Goal: Information Seeking & Learning: Learn about a topic

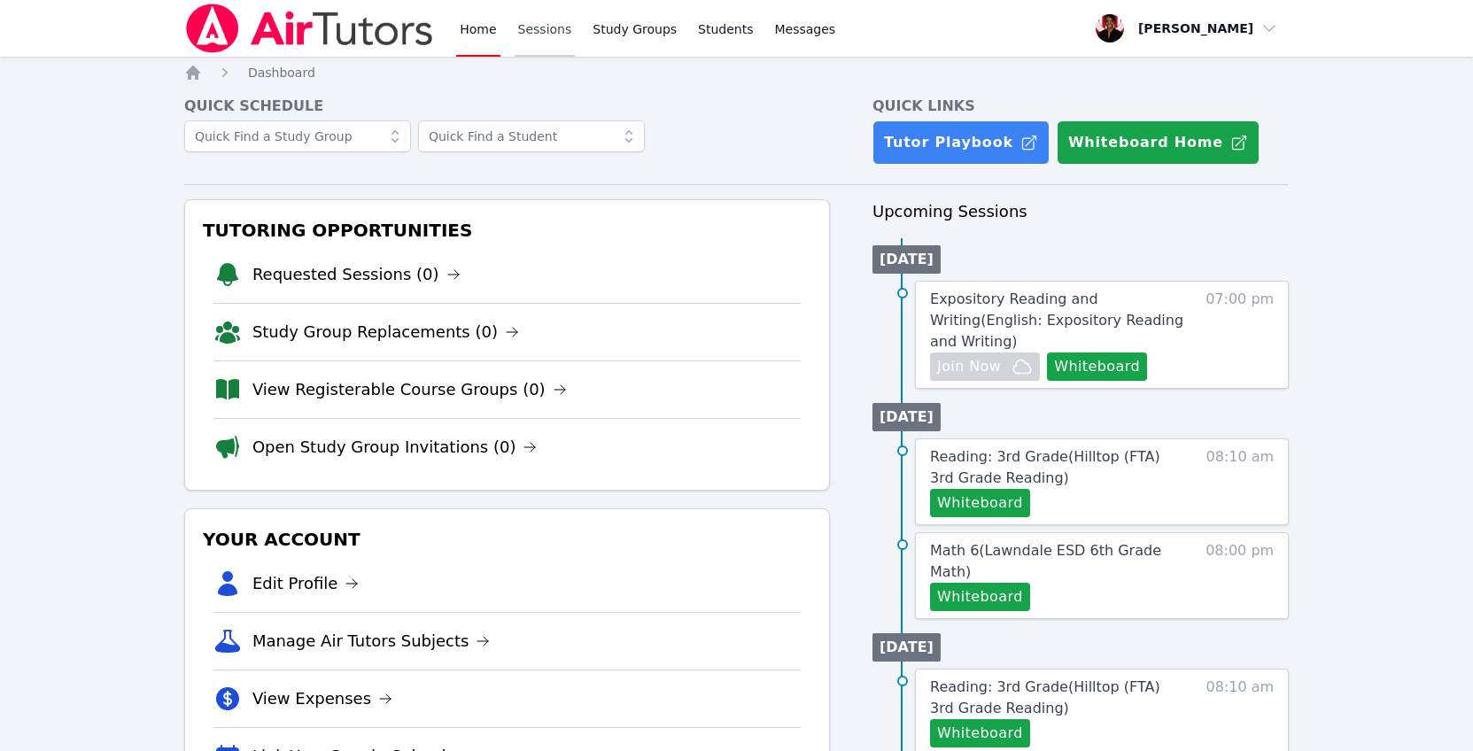
click at [547, 28] on link "Sessions" at bounding box center [545, 28] width 61 height 57
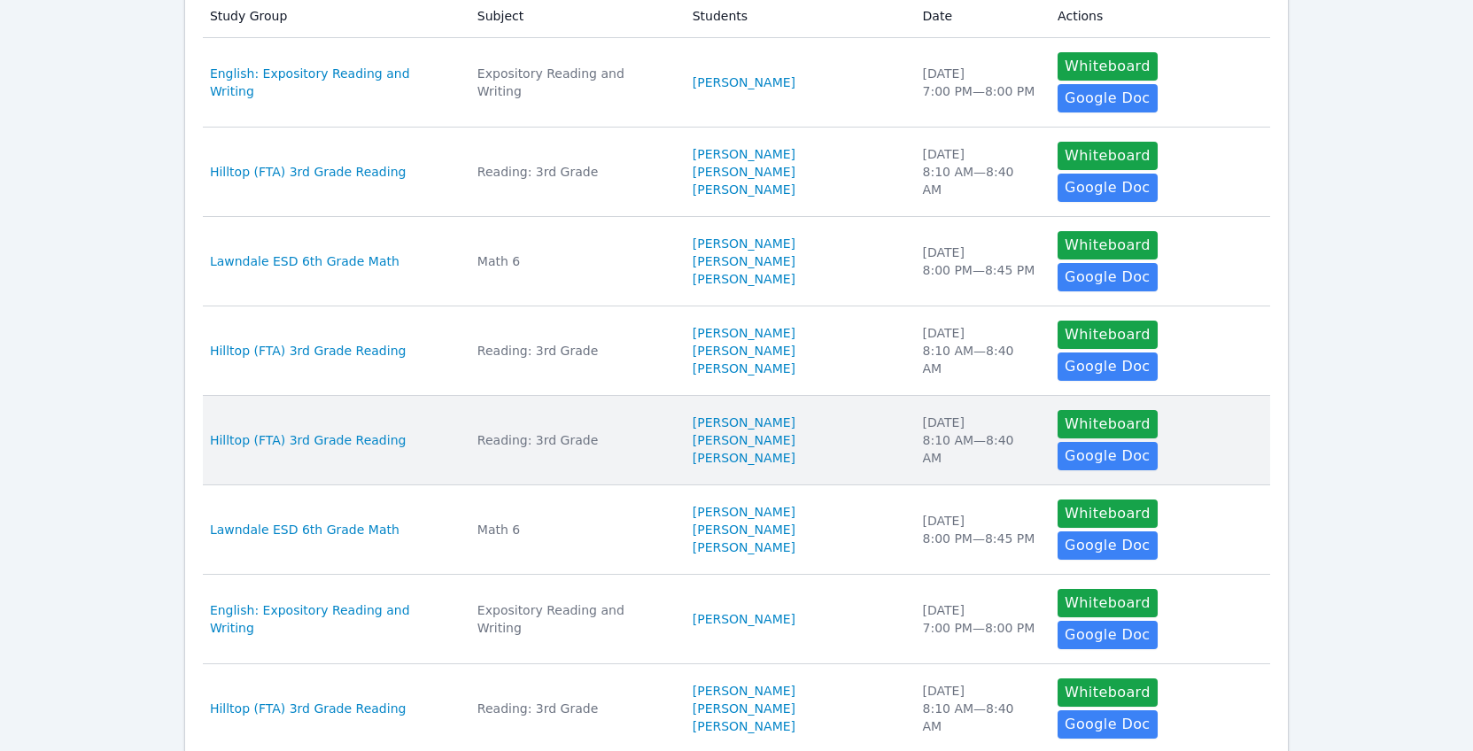
scroll to position [400, 0]
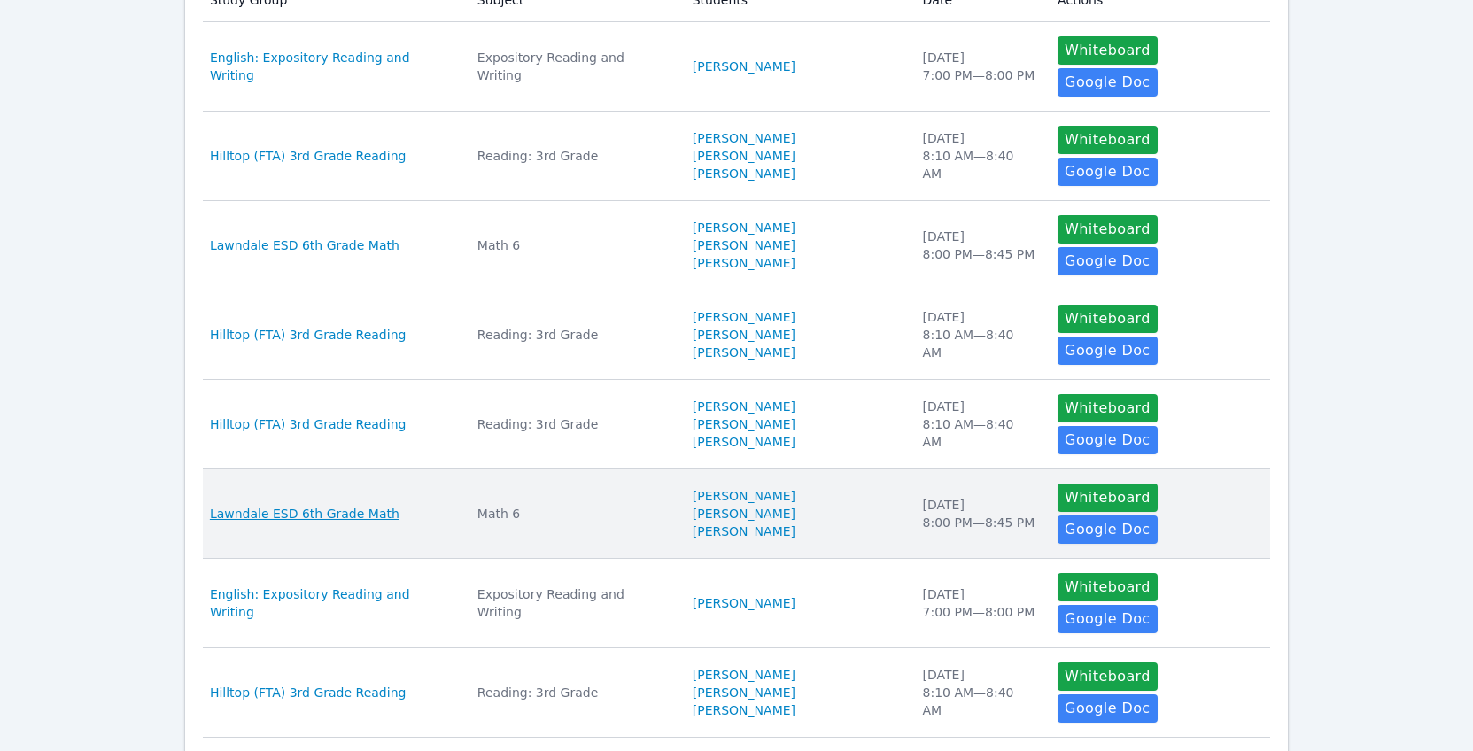
click at [371, 505] on span "Lawndale ESD 6th Grade Math" at bounding box center [305, 514] width 190 height 18
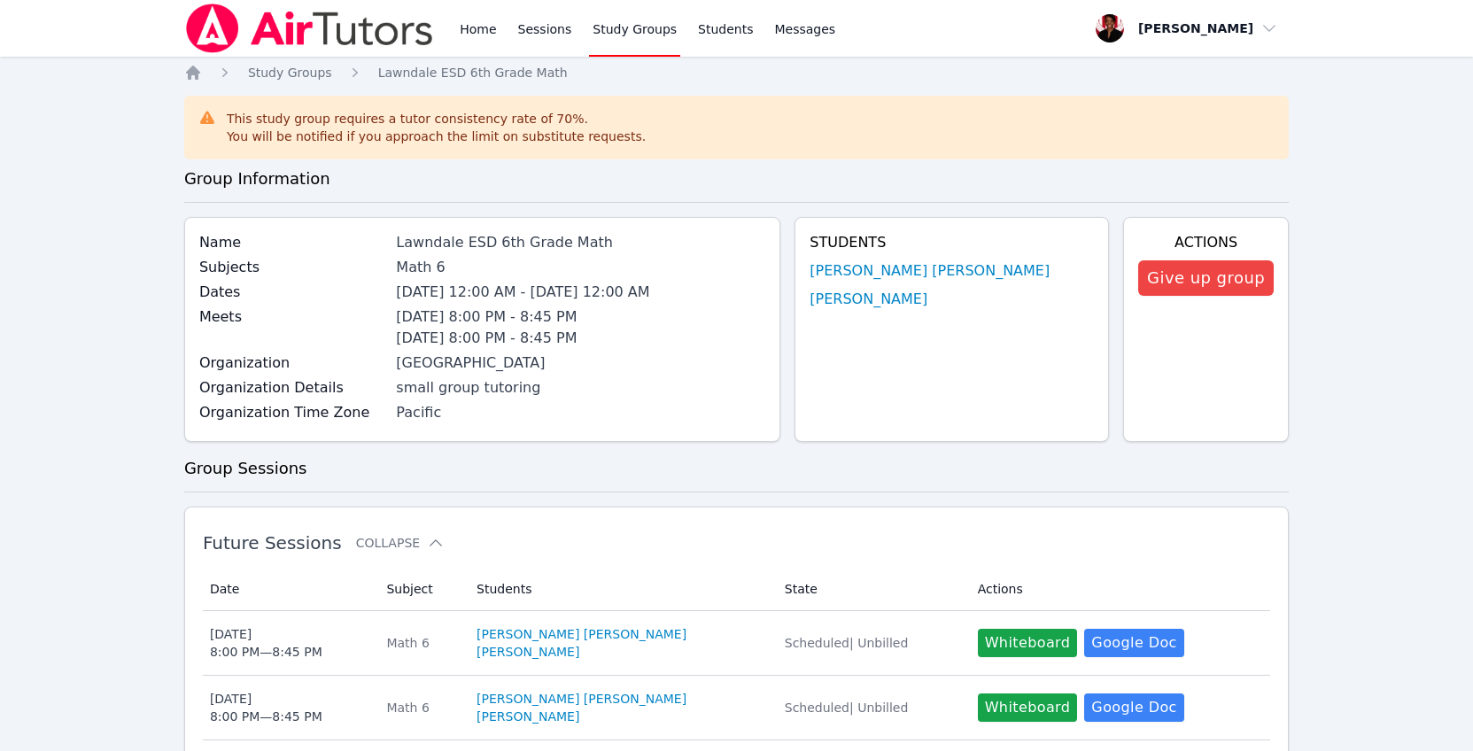
click at [557, 244] on div "Lawndale ESD 6th Grade Math" at bounding box center [580, 242] width 369 height 21
copy div "Lawndale ESD 6th Grade Math"
click at [528, 35] on link "Sessions" at bounding box center [545, 28] width 61 height 57
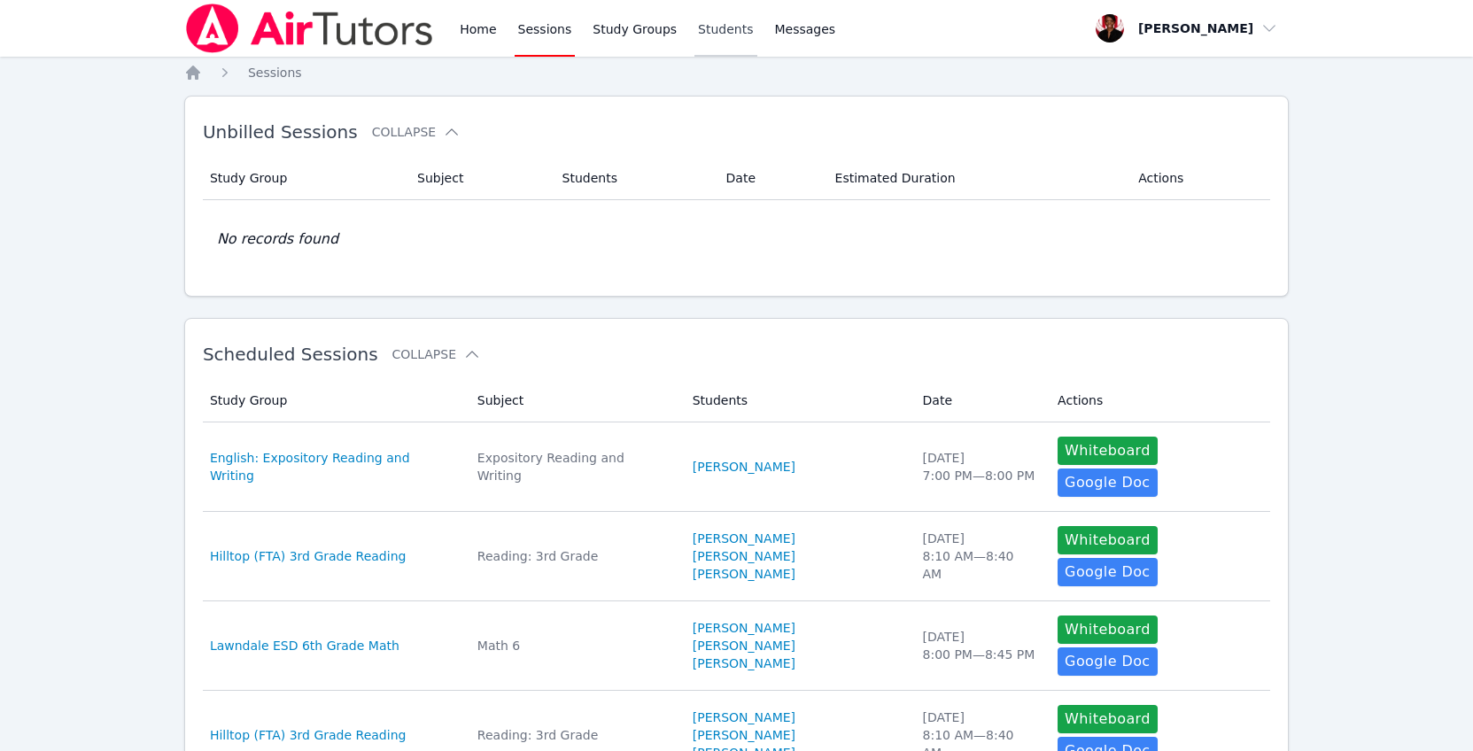
click at [724, 43] on link "Students" at bounding box center [725, 28] width 62 height 57
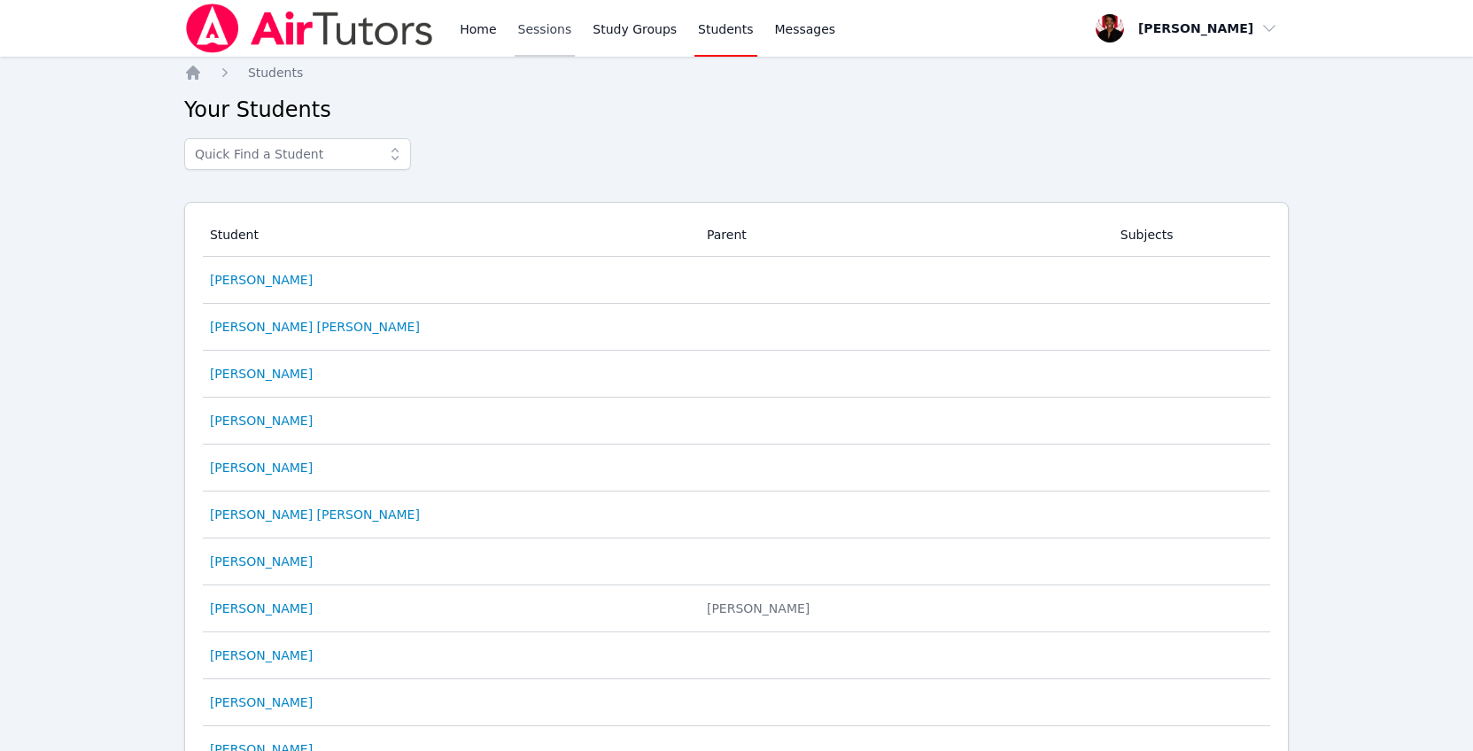
click at [538, 39] on link "Sessions" at bounding box center [545, 28] width 61 height 57
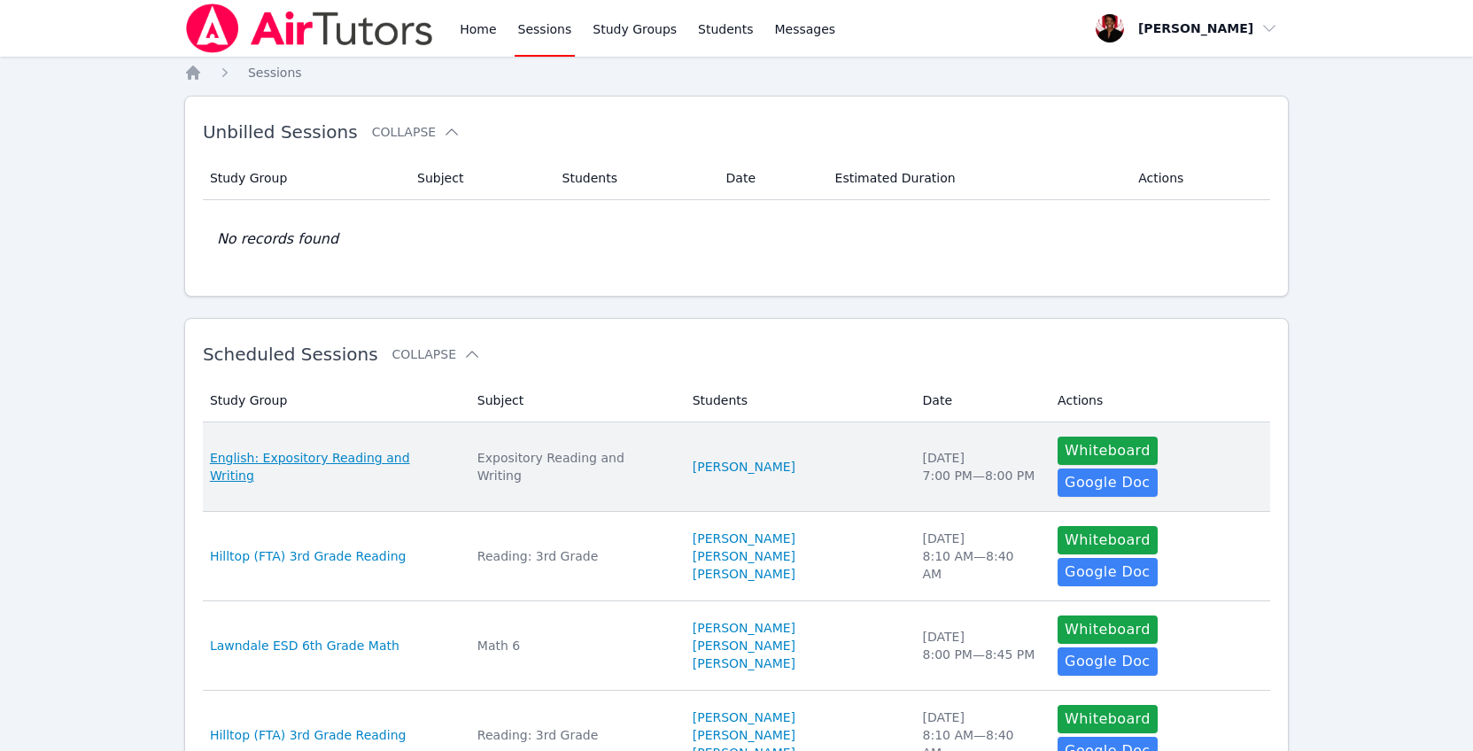
click at [402, 462] on span "English: Expository Reading and Writing" at bounding box center [333, 466] width 246 height 35
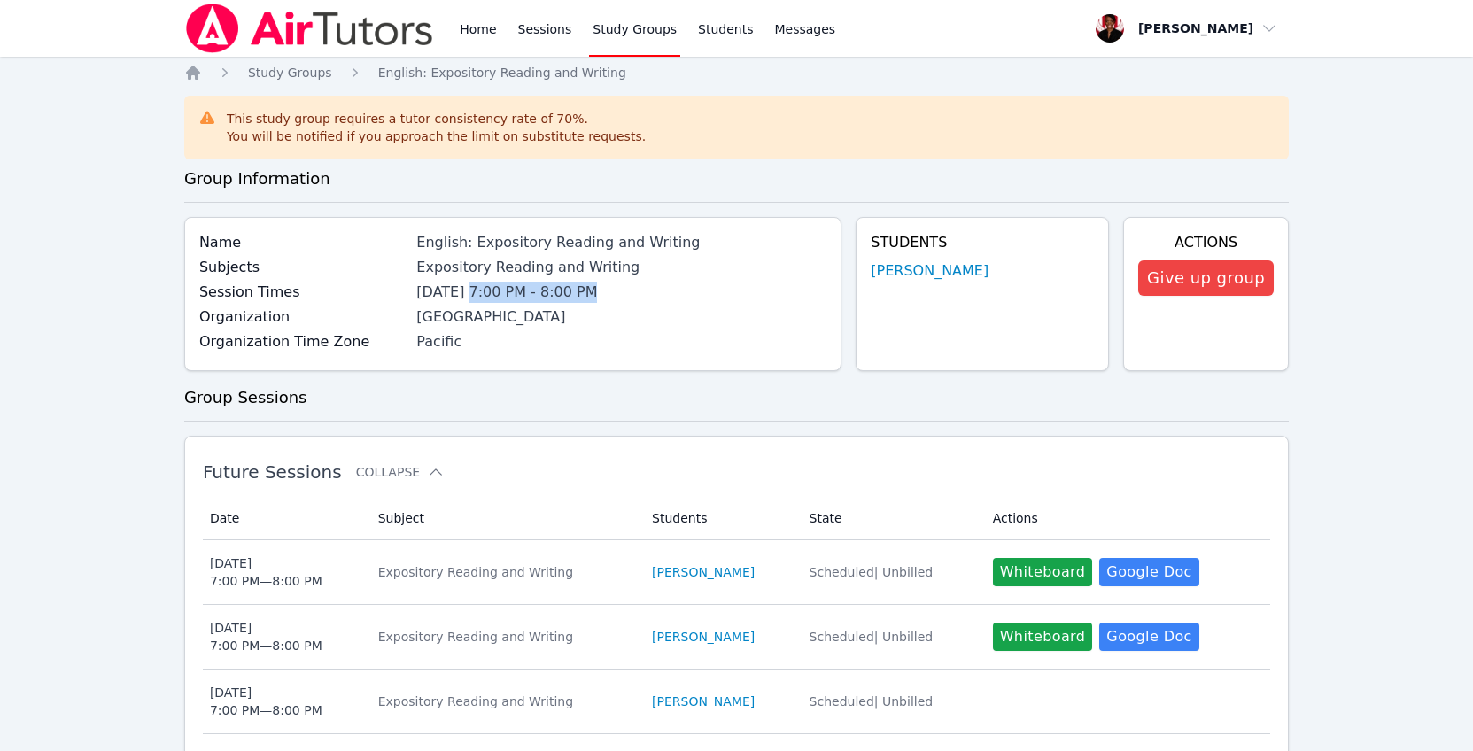
drag, startPoint x: 604, startPoint y: 294, endPoint x: 476, endPoint y: 294, distance: 128.4
click at [476, 294] on li "[DATE] 7:00 PM - 8:00 PM" at bounding box center [621, 292] width 410 height 21
copy li "7:00 PM - 8:00 PM"
drag, startPoint x: 681, startPoint y: 244, endPoint x: 417, endPoint y: 247, distance: 263.9
click at [417, 247] on div "Name English: Expository Reading and Writing" at bounding box center [512, 244] width 627 height 25
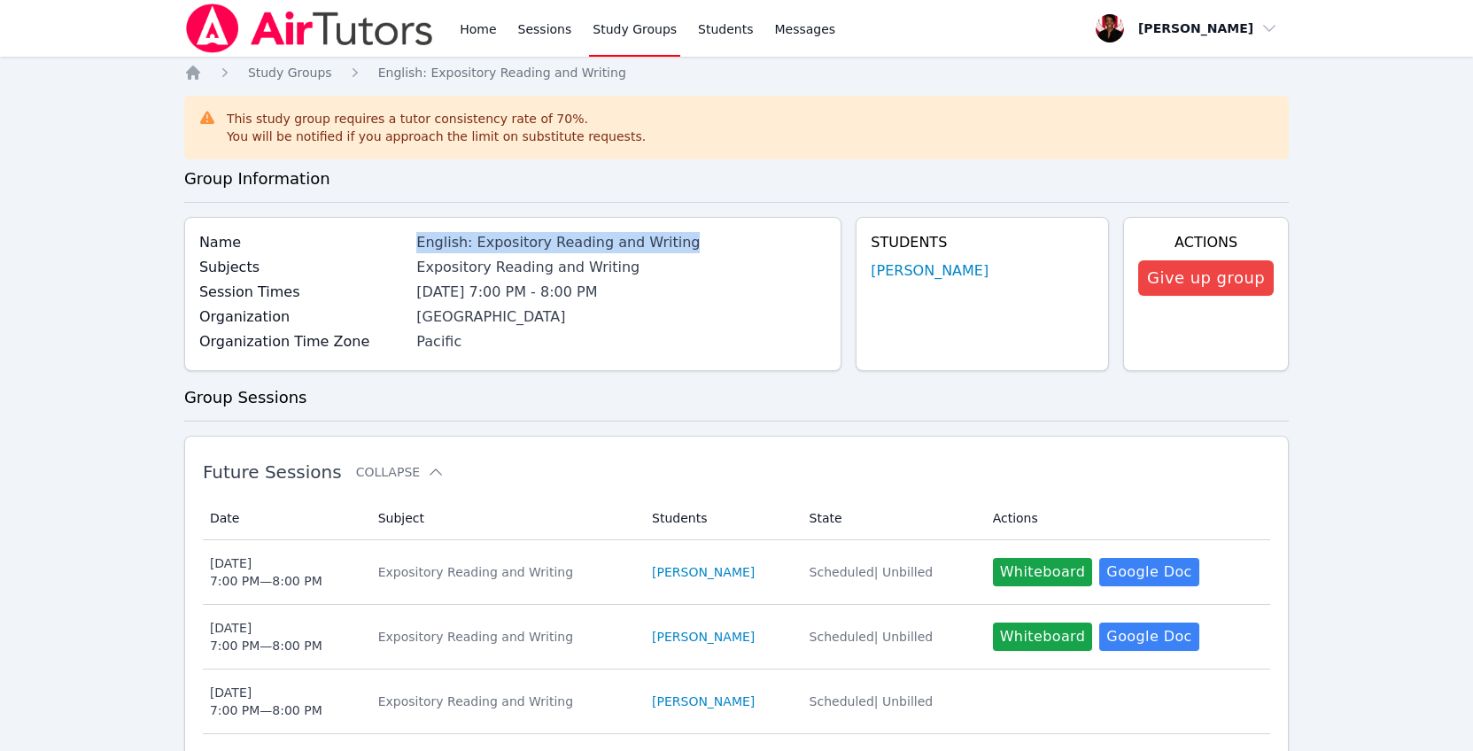
copy div "English: Expository Reading and Writing"
click at [731, 25] on link "Students" at bounding box center [725, 28] width 62 height 57
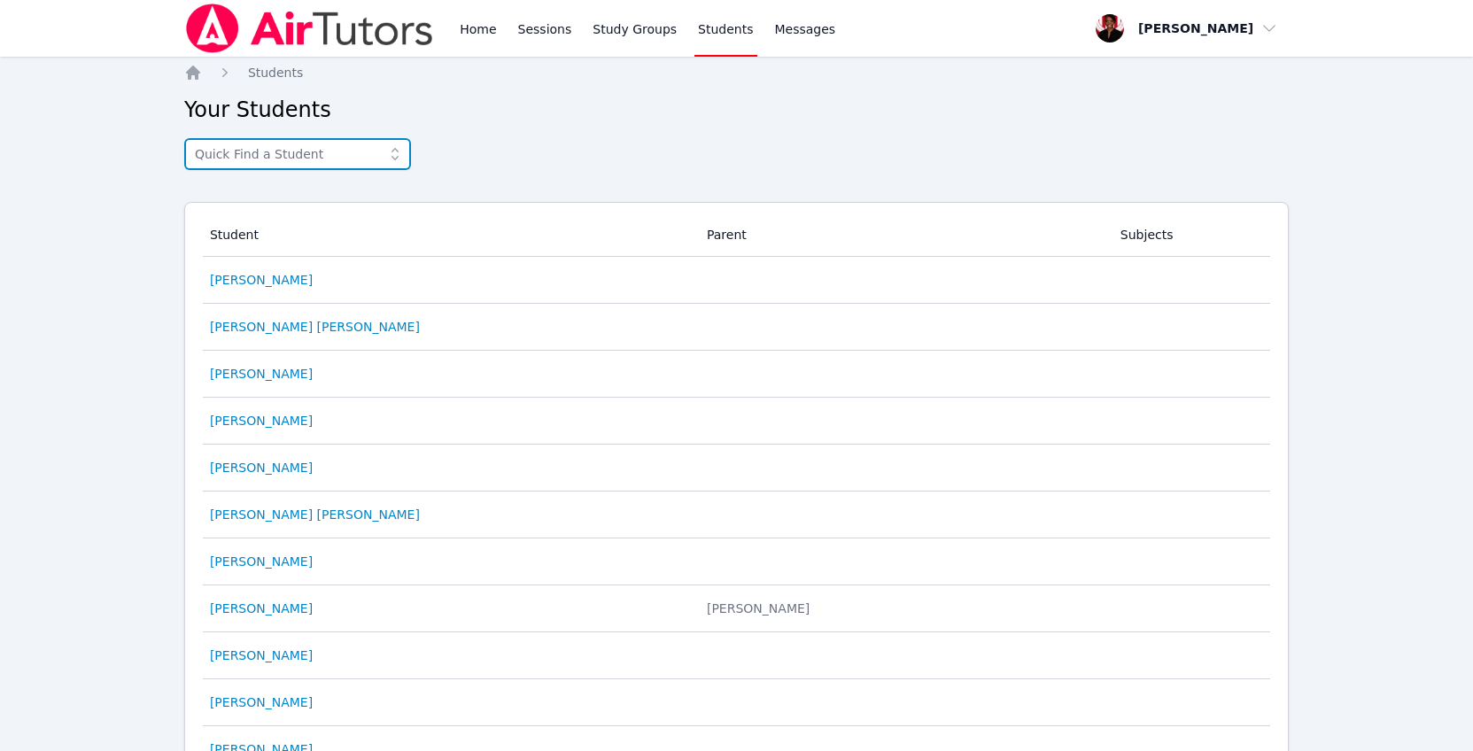
click at [340, 157] on input "text" at bounding box center [297, 154] width 227 height 32
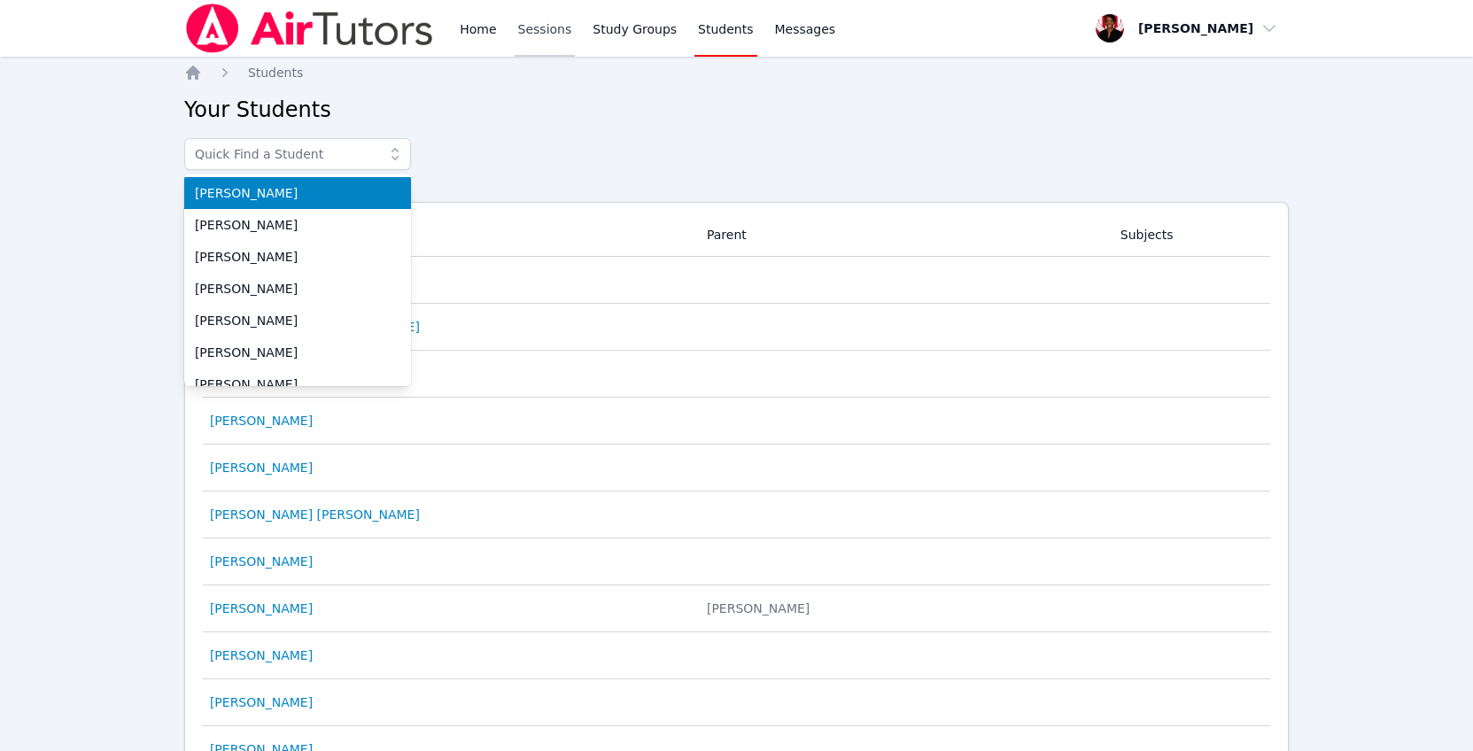
click at [525, 36] on link "Sessions" at bounding box center [545, 28] width 61 height 57
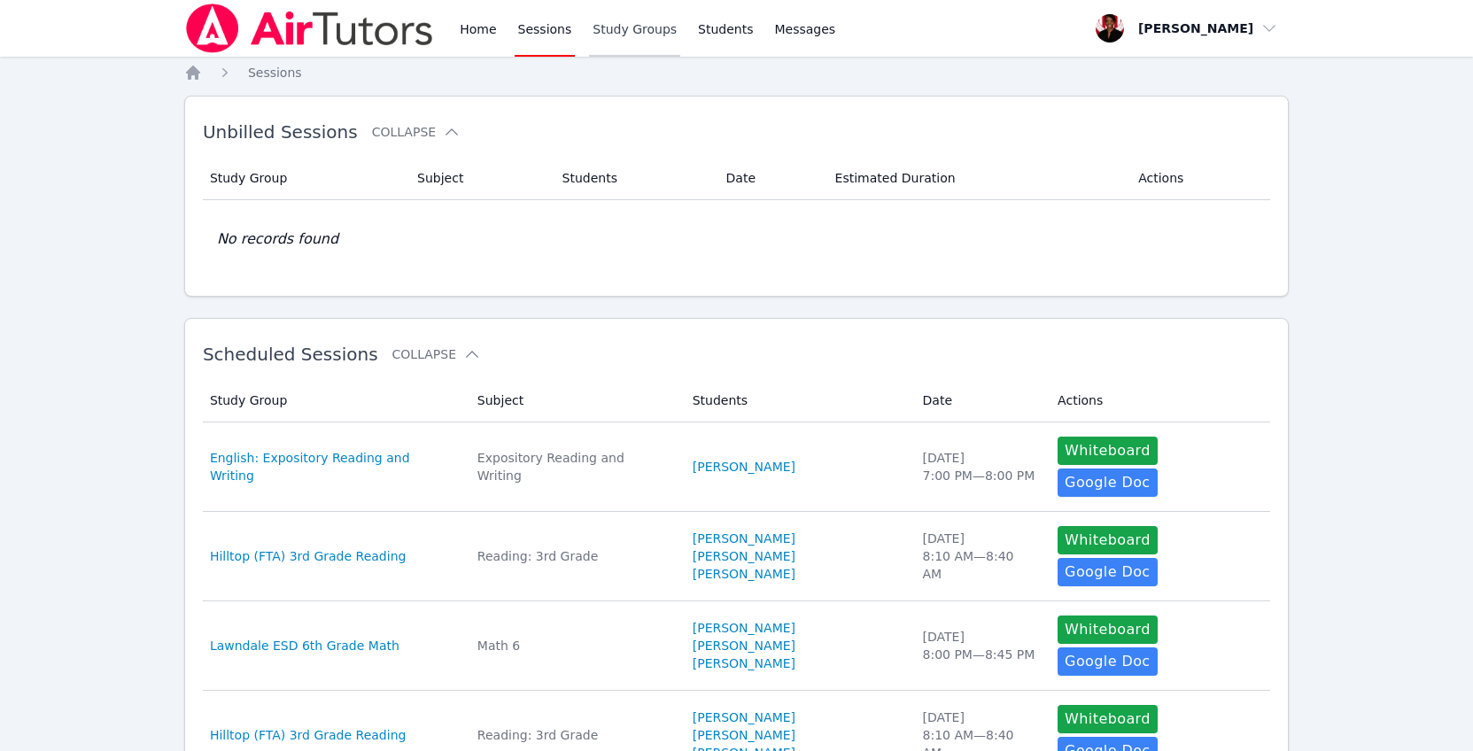
click at [608, 35] on link "Study Groups" at bounding box center [634, 28] width 91 height 57
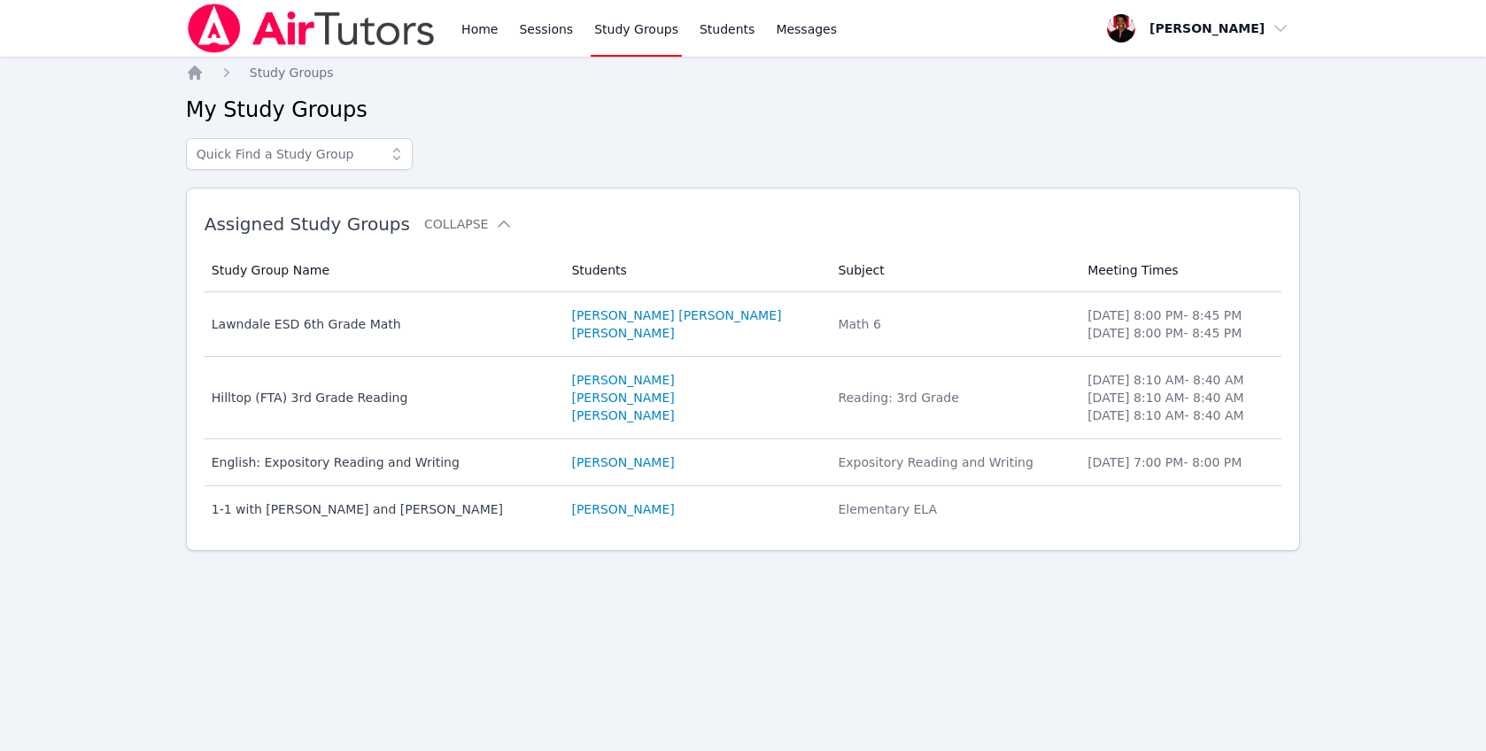
click at [391, 150] on icon at bounding box center [397, 154] width 18 height 18
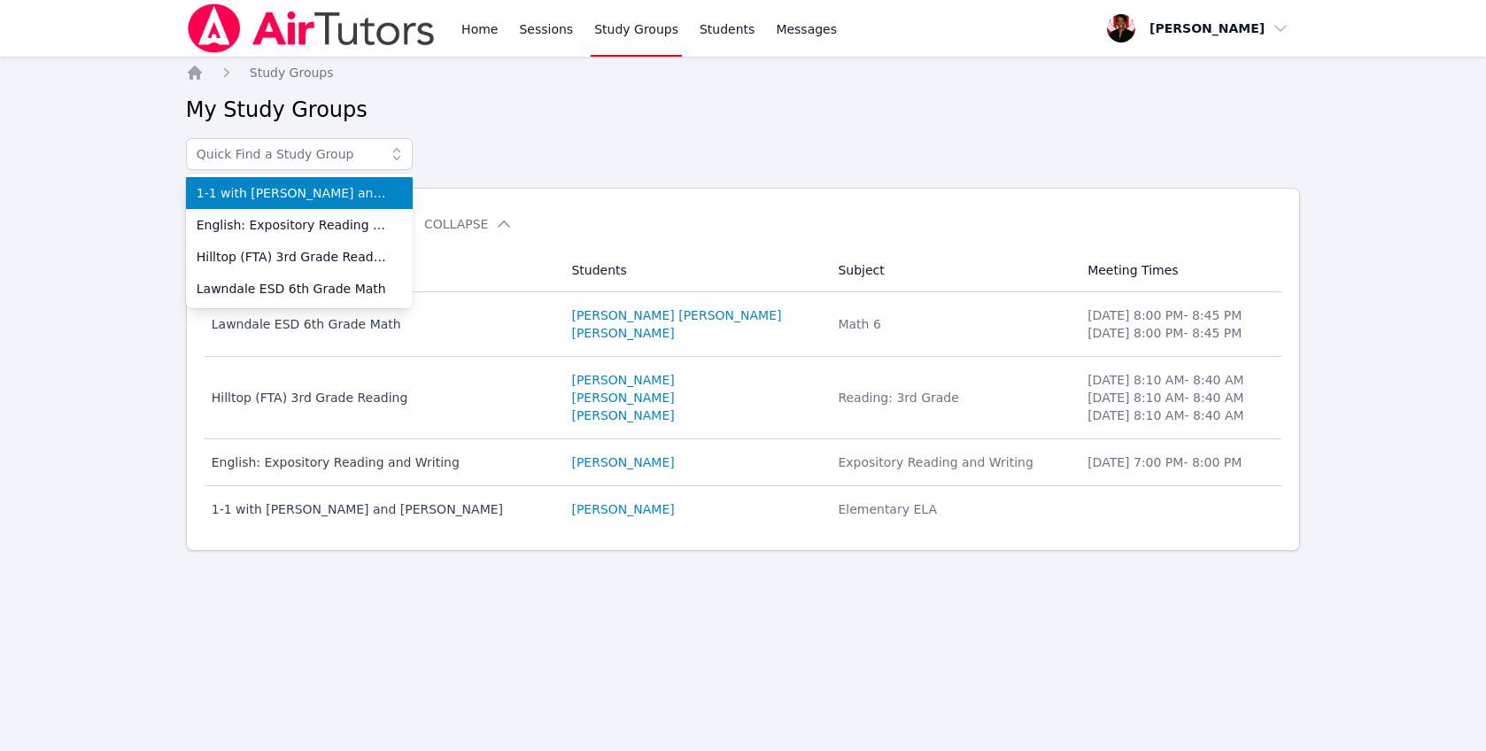
click at [465, 131] on div "Home Study Groups My Study Groups 1-1 with [PERSON_NAME] and [PERSON_NAME] Engl…" at bounding box center [743, 336] width 1115 height 544
